Goal: Task Accomplishment & Management: Complete application form

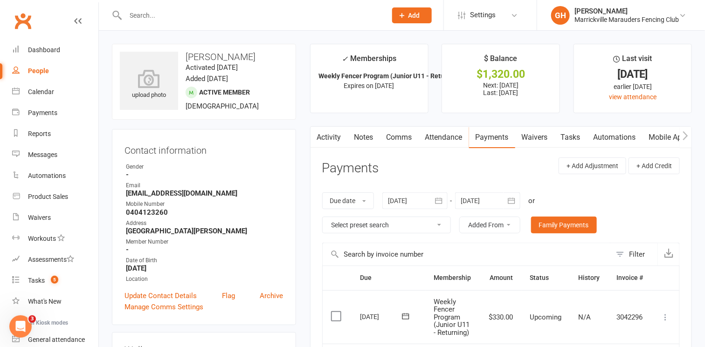
click at [543, 132] on link "Waivers" at bounding box center [534, 137] width 39 height 21
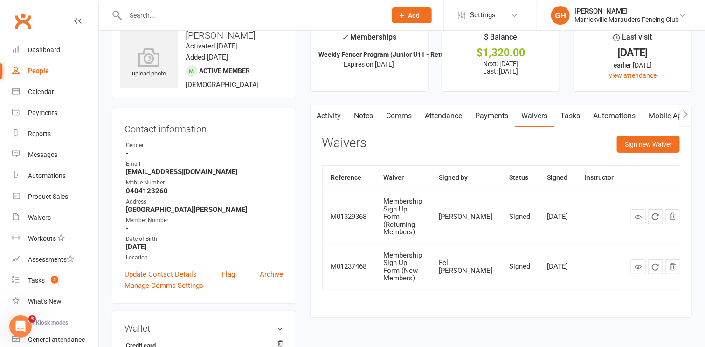
scroll to position [21, 0]
click at [639, 144] on button "Sign new Waiver" at bounding box center [648, 145] width 63 height 17
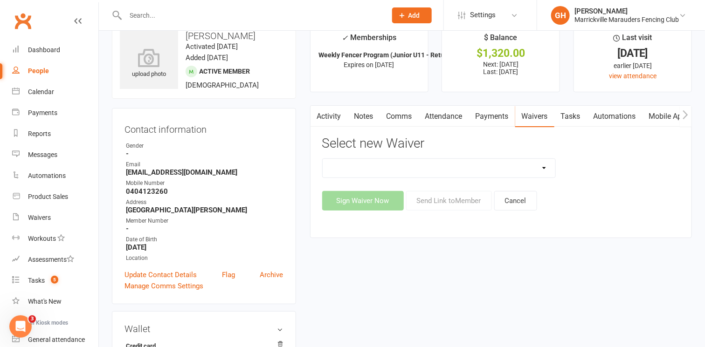
click at [386, 173] on select "Equipment Hire Form Equipment Return Form Free Trial Session Form Membership Si…" at bounding box center [439, 168] width 233 height 19
select select "13137"
click at [323, 159] on select "Equipment Hire Form Equipment Return Form Free Trial Session Form Membership Si…" at bounding box center [439, 168] width 233 height 19
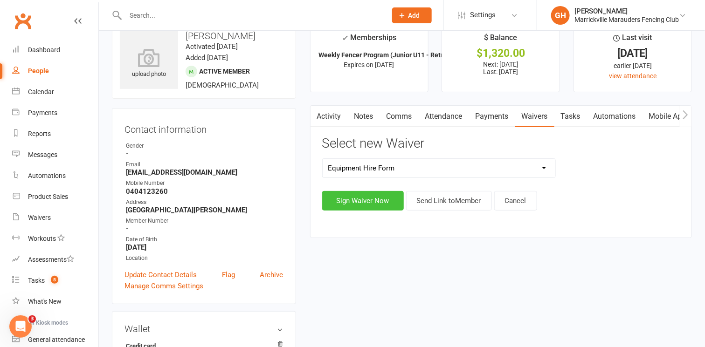
click at [376, 201] on button "Sign Waiver Now" at bounding box center [363, 201] width 82 height 20
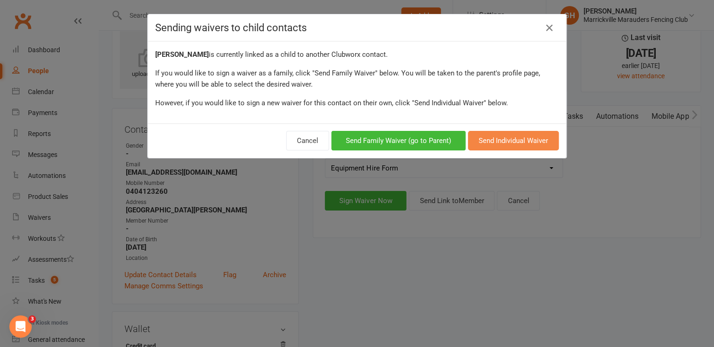
click at [505, 138] on button "Send Individual Waiver" at bounding box center [513, 141] width 91 height 20
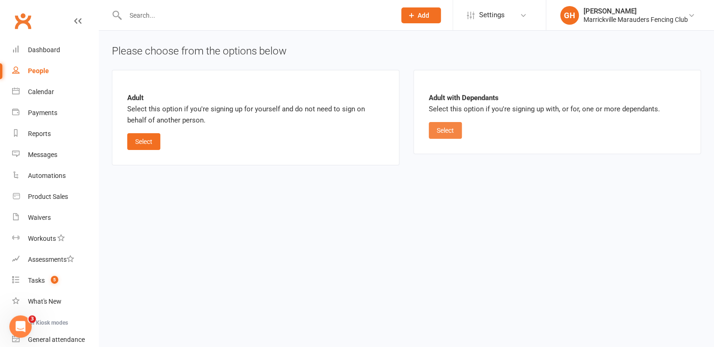
click at [444, 128] on button "Select" at bounding box center [445, 130] width 33 height 17
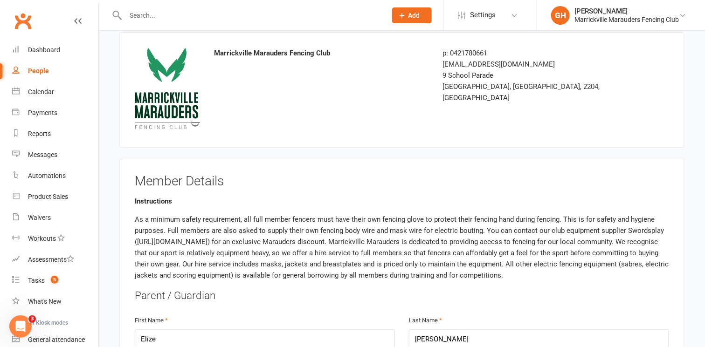
scroll to position [194, 0]
